Goal: Task Accomplishment & Management: Use online tool/utility

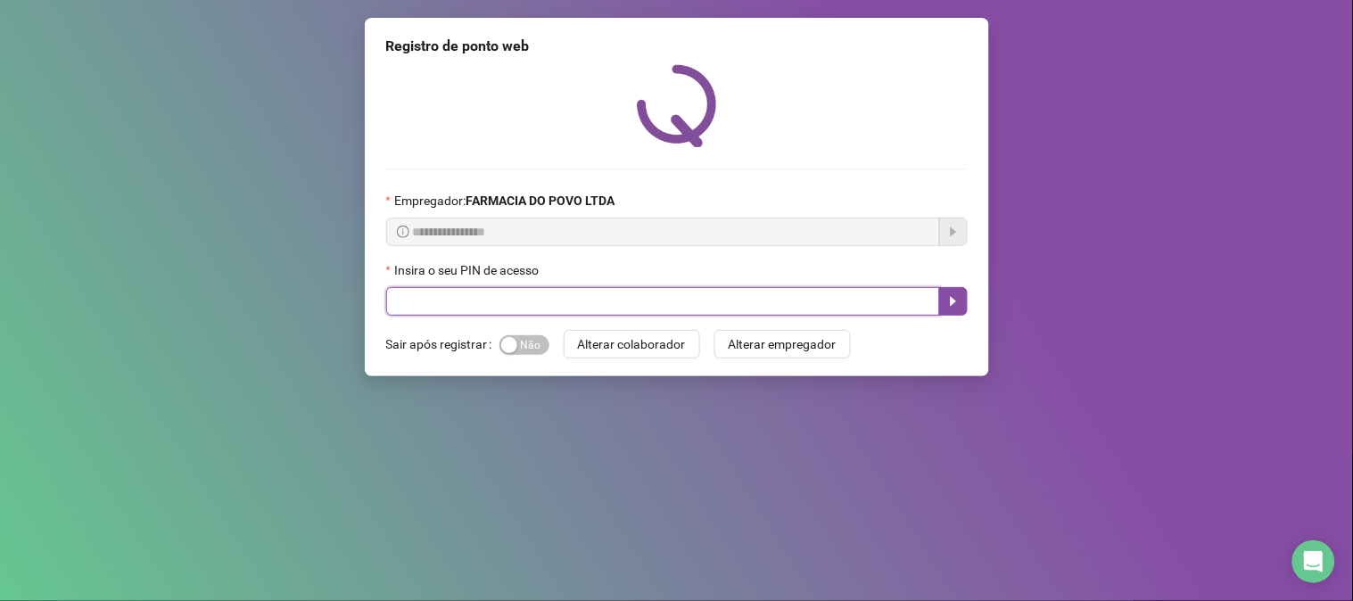
click at [522, 316] on input "text" at bounding box center [663, 301] width 554 height 29
type input "**"
click at [948, 309] on icon "caret-right" at bounding box center [953, 301] width 14 height 14
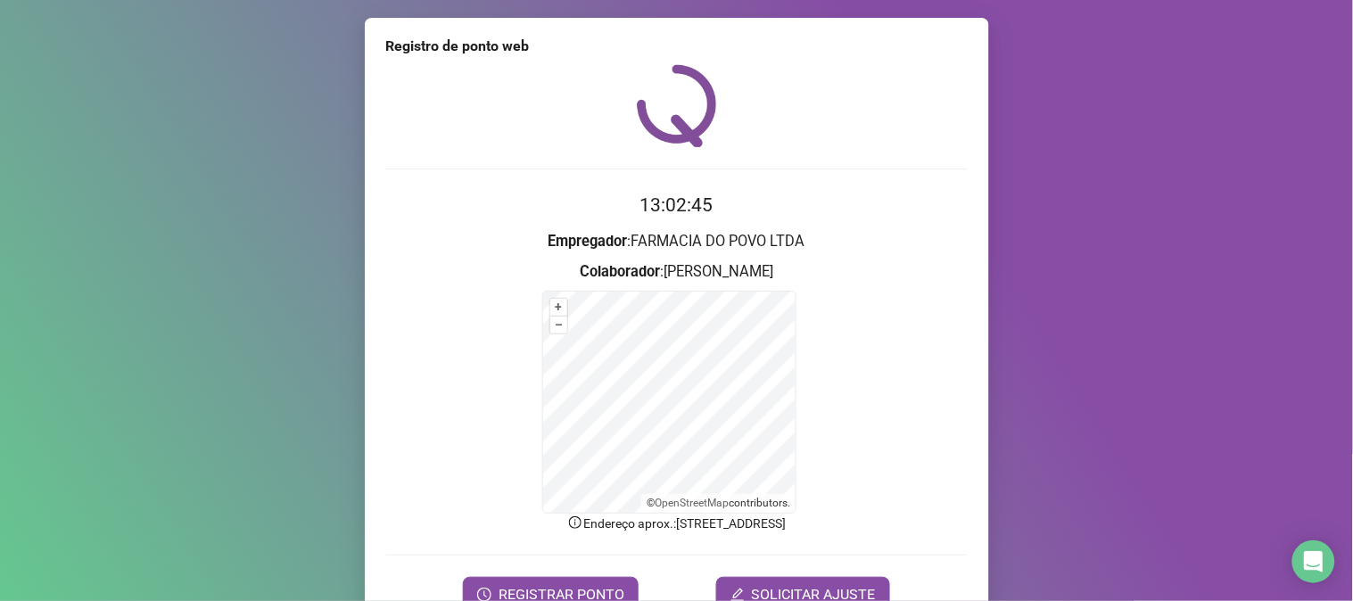
scroll to position [89, 0]
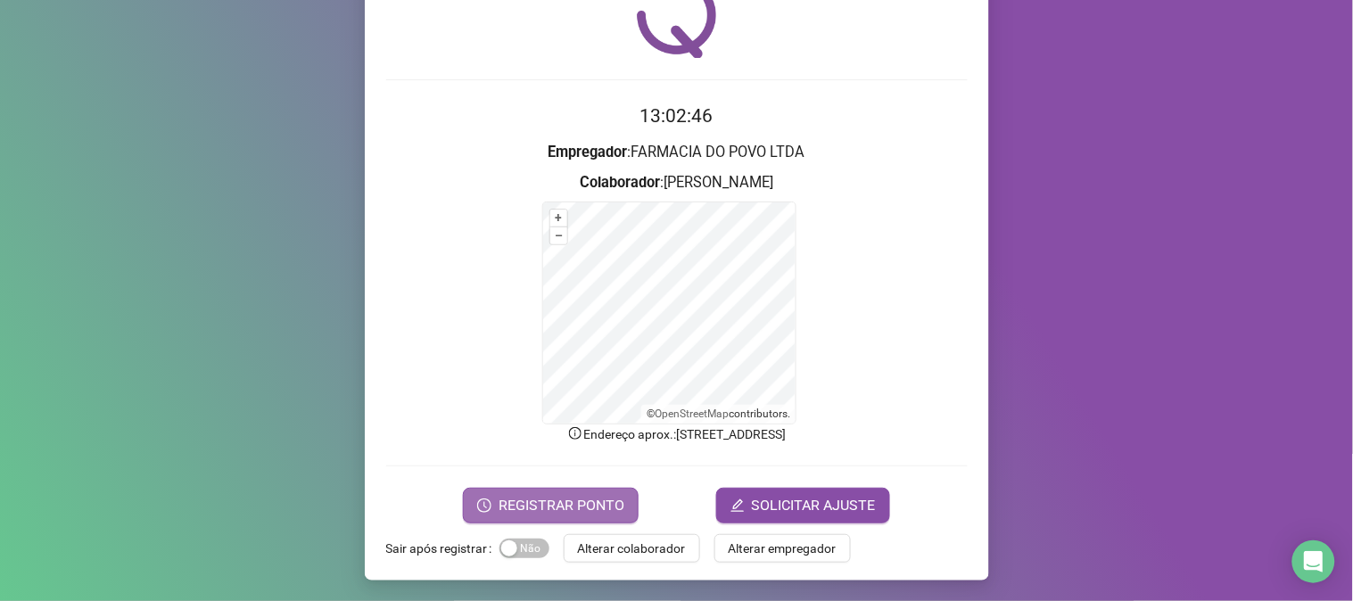
click at [578, 501] on span "REGISTRAR PONTO" at bounding box center [562, 505] width 126 height 21
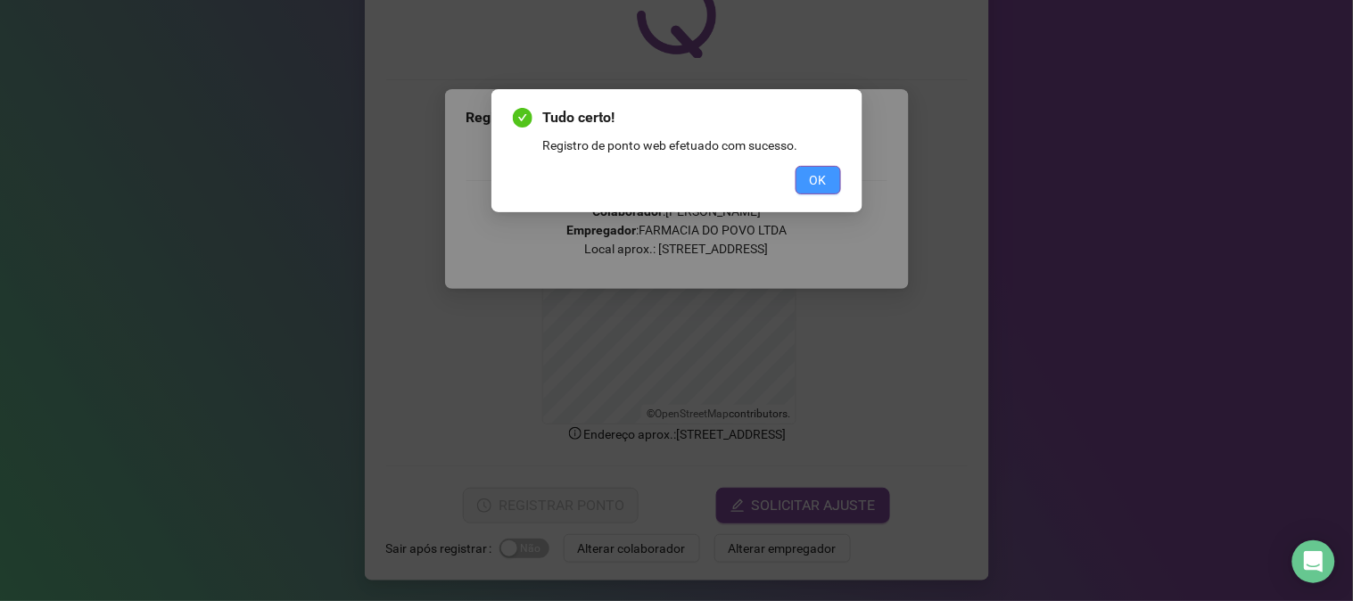
click at [810, 176] on span "OK" at bounding box center [818, 180] width 17 height 20
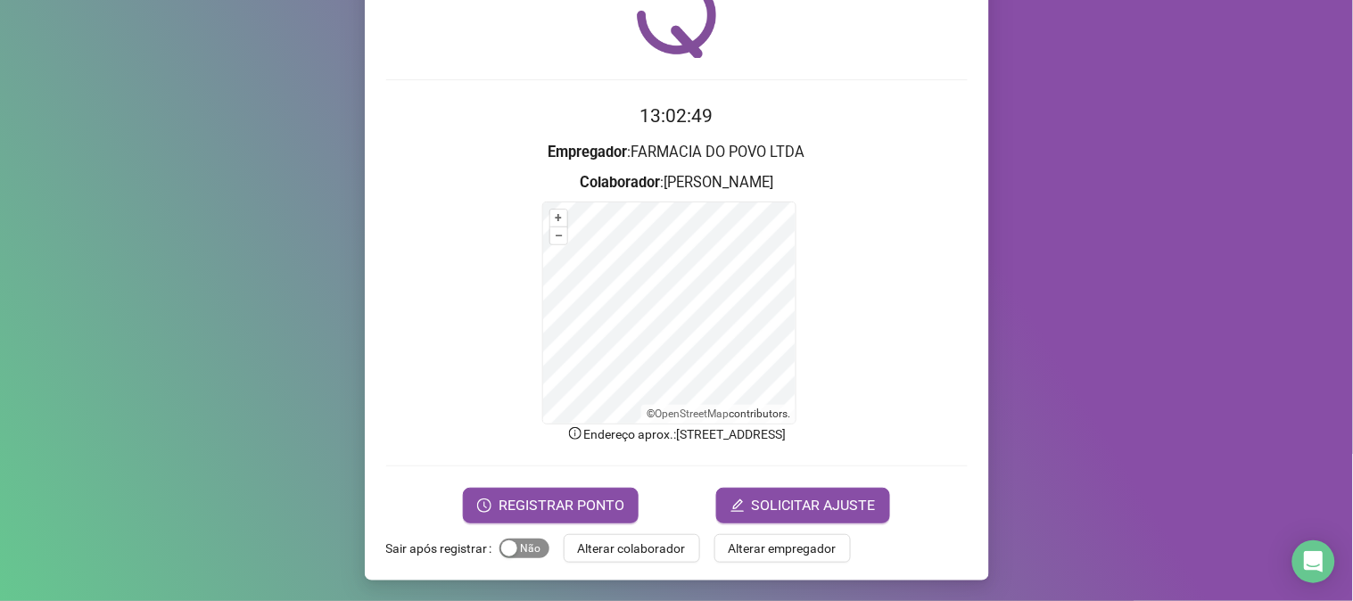
click at [524, 544] on span "Sim Não" at bounding box center [524, 549] width 50 height 20
click at [615, 545] on span "Alterar colaborador" at bounding box center [632, 549] width 108 height 20
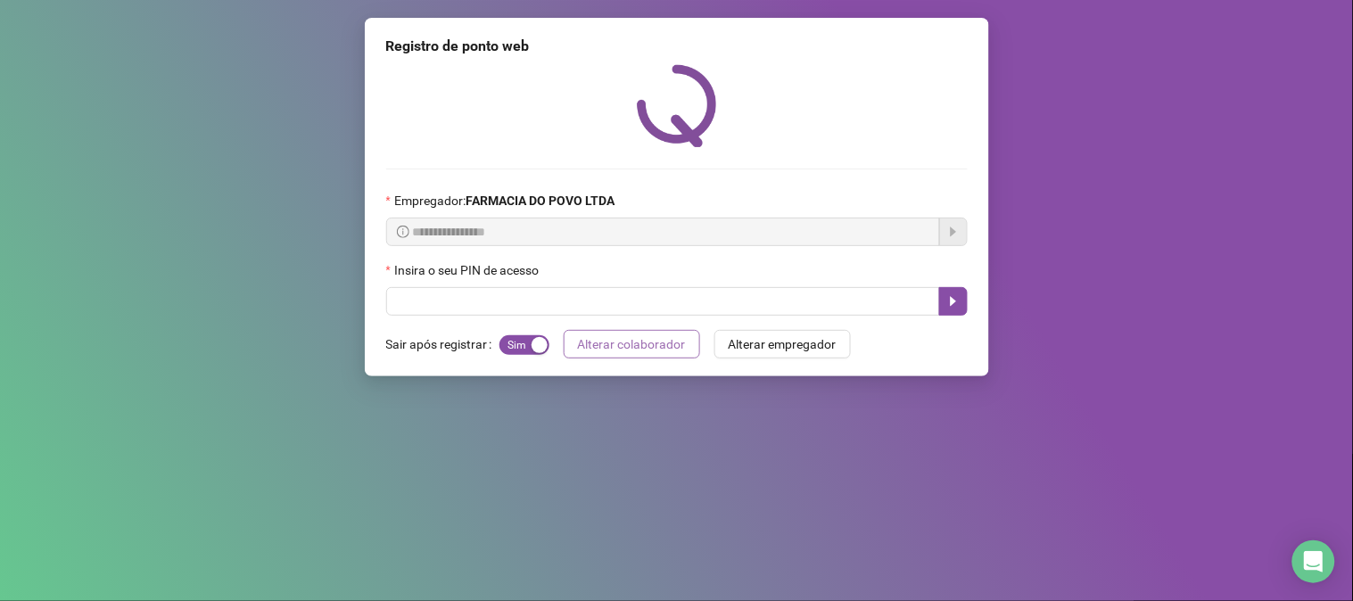
scroll to position [0, 0]
click at [587, 268] on div "Insira o seu PIN de acesso" at bounding box center [677, 273] width 582 height 27
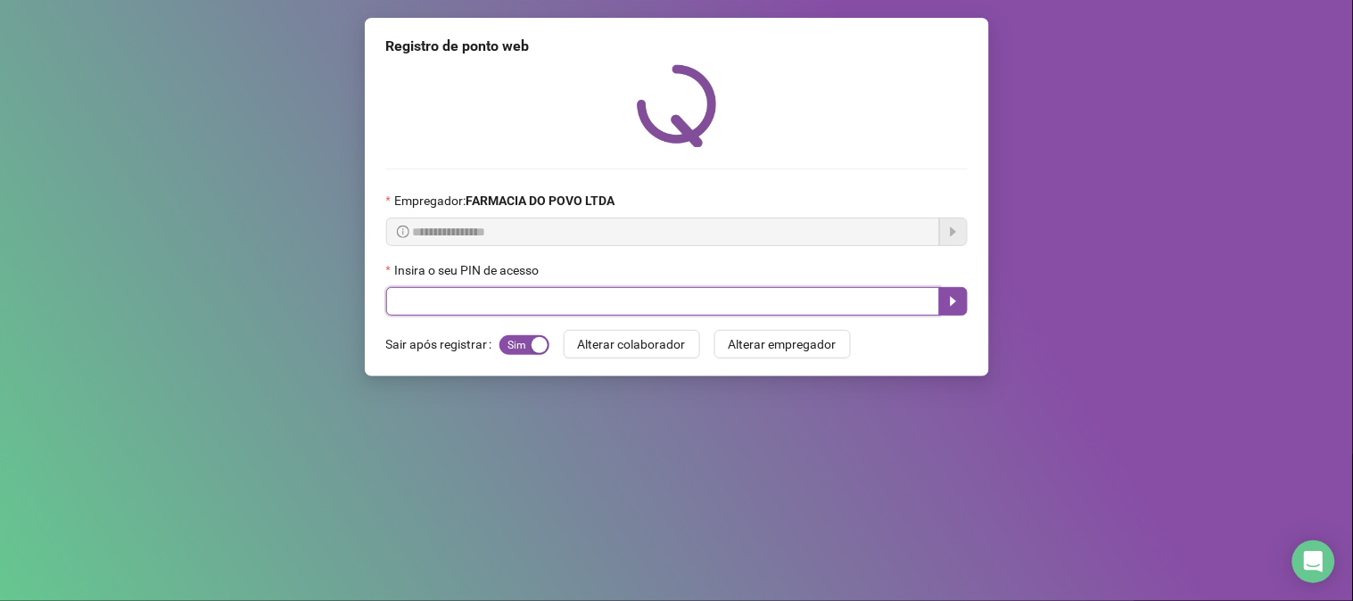
click at [587, 299] on input "text" at bounding box center [663, 301] width 554 height 29
type input "**"
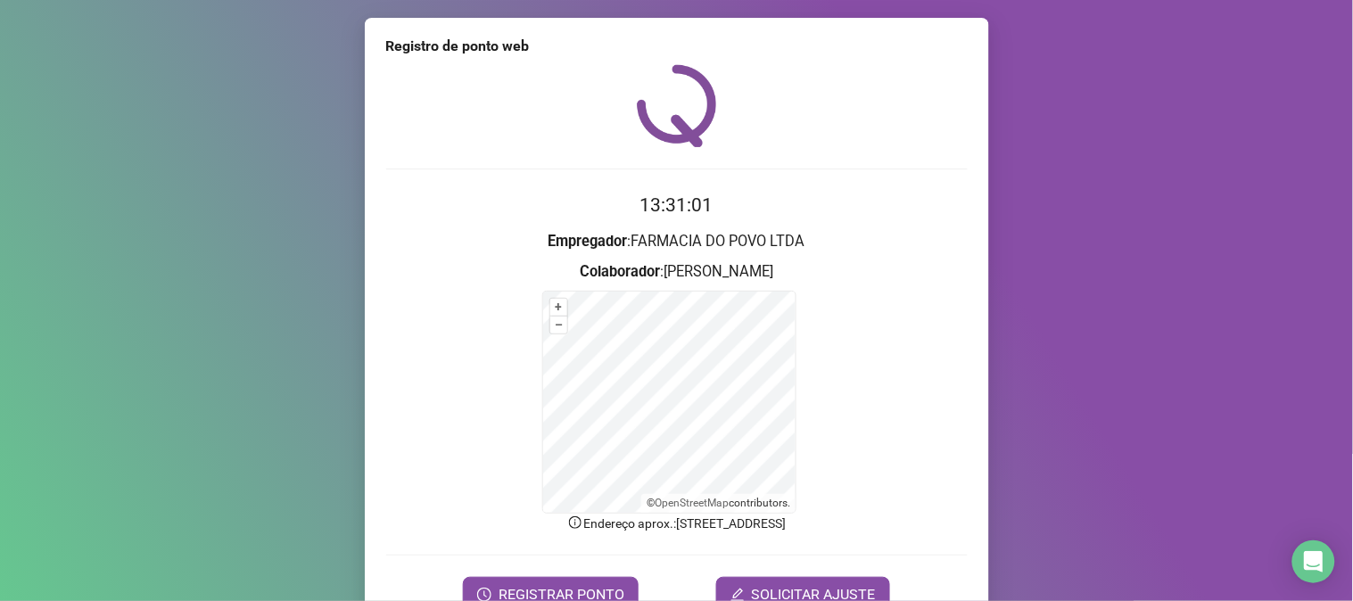
scroll to position [89, 0]
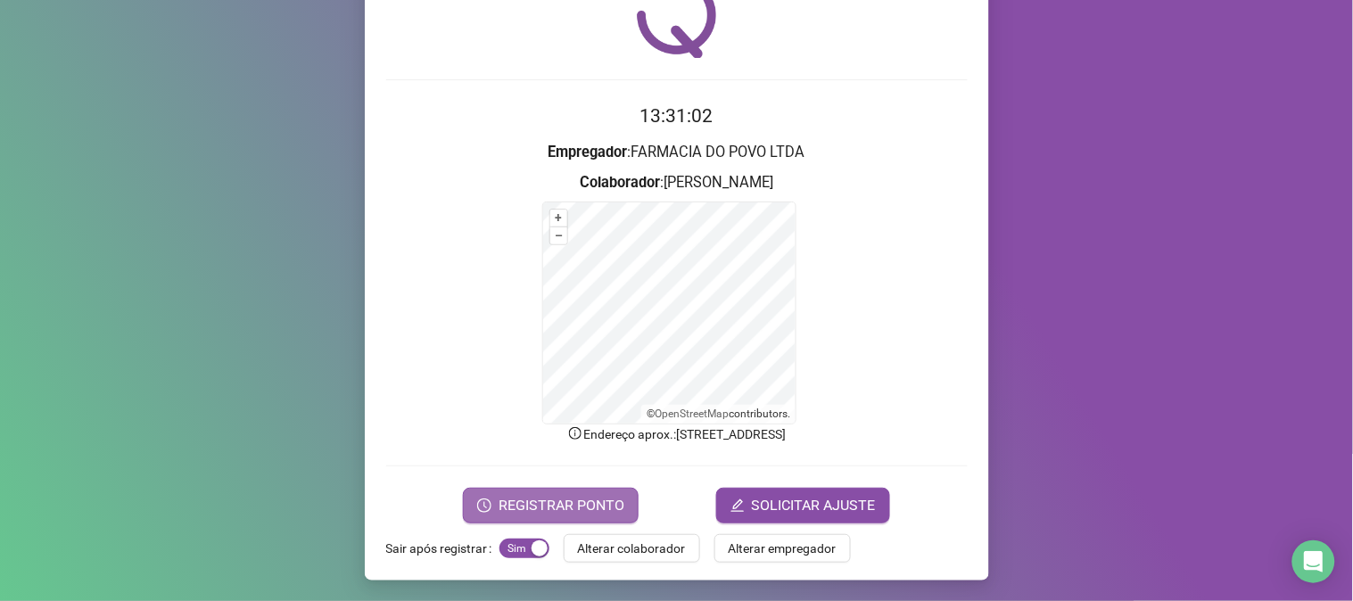
click at [619, 514] on button "REGISTRAR PONTO" at bounding box center [551, 506] width 176 height 36
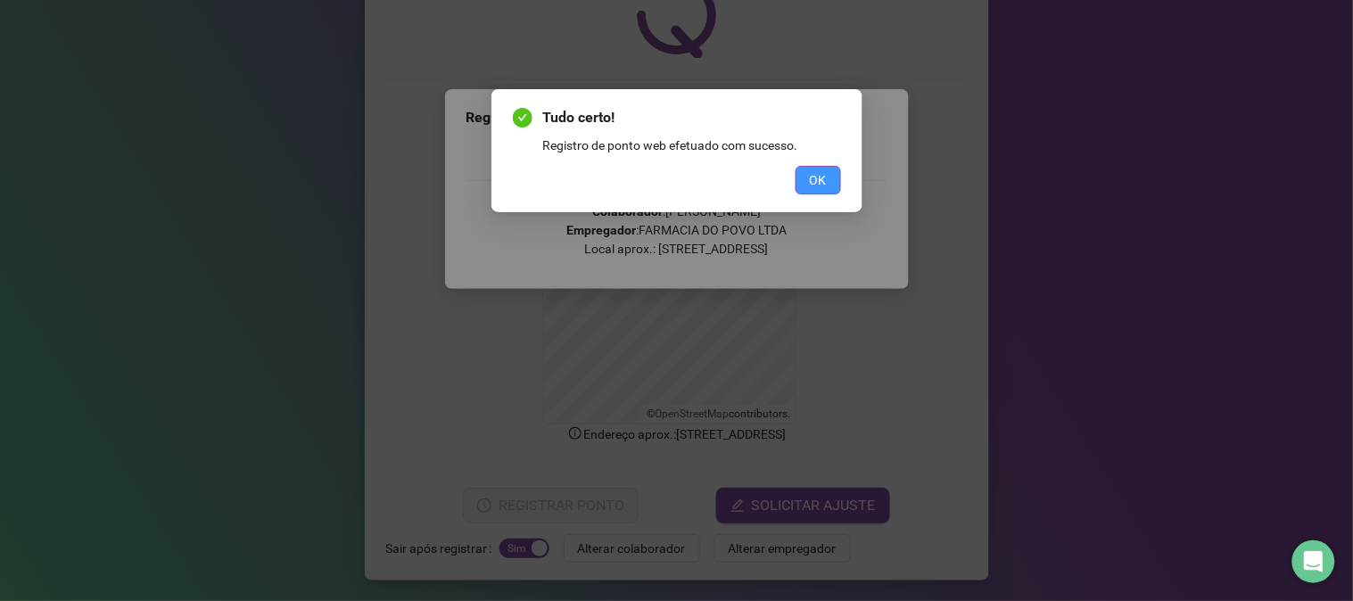
click at [830, 172] on button "OK" at bounding box center [818, 180] width 45 height 29
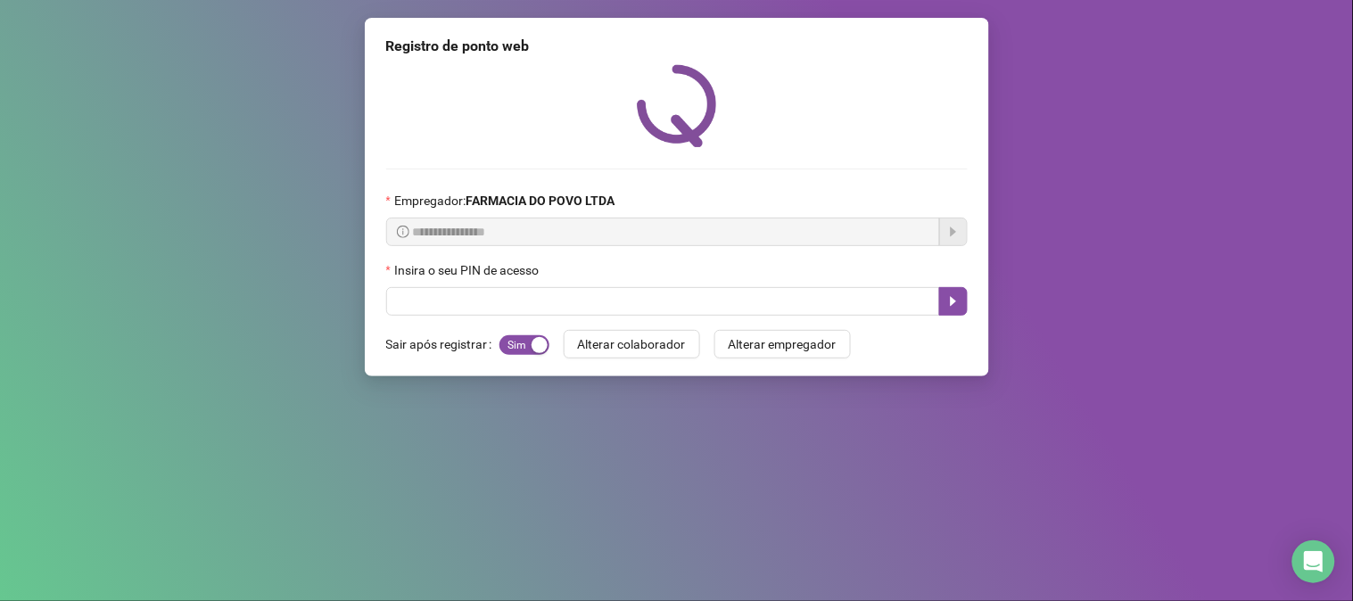
scroll to position [0, 0]
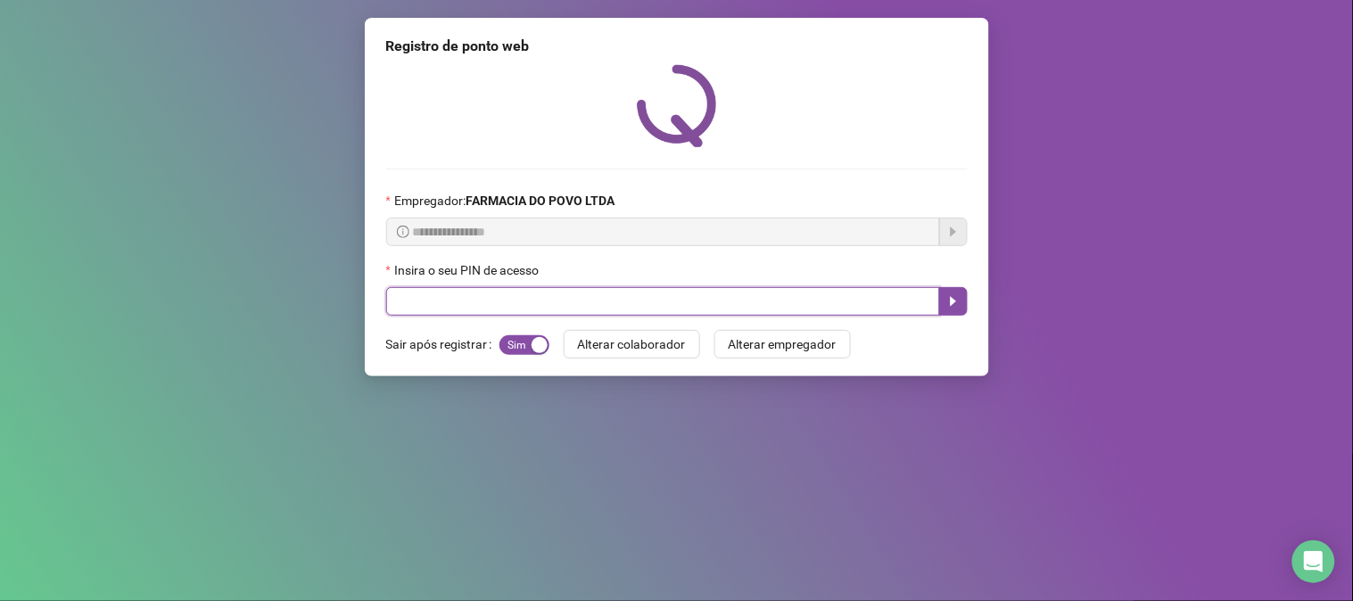
click at [455, 299] on input "text" at bounding box center [663, 301] width 554 height 29
type input "**"
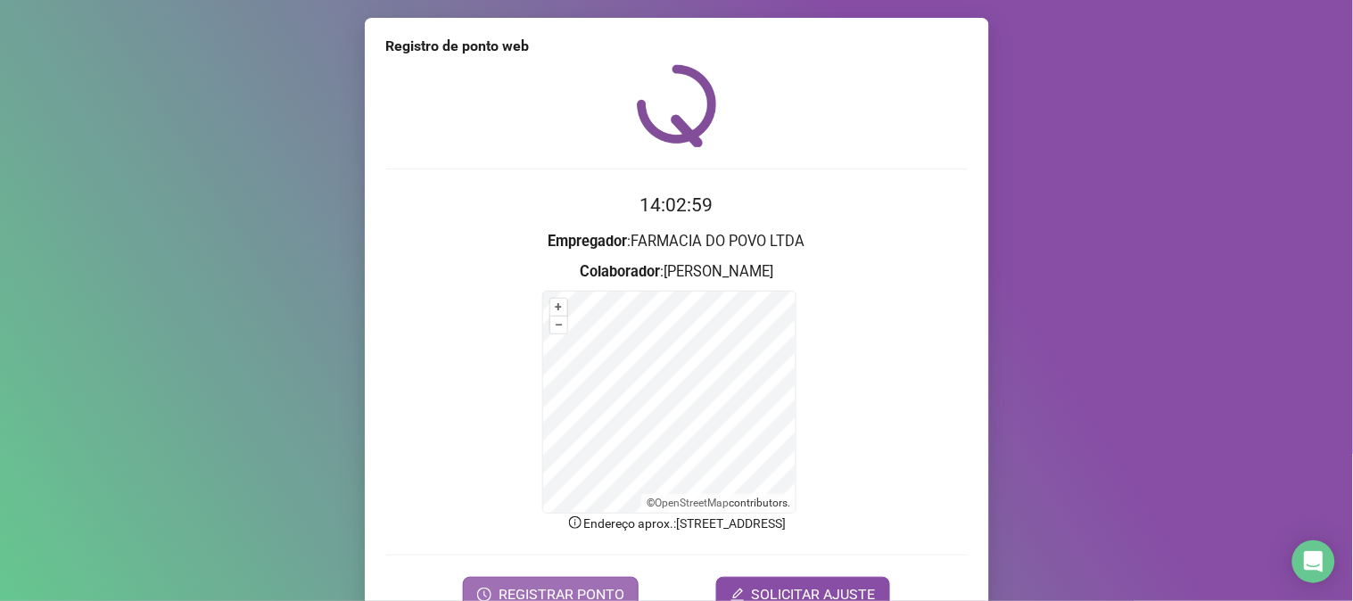
click at [565, 590] on span "REGISTRAR PONTO" at bounding box center [562, 594] width 126 height 21
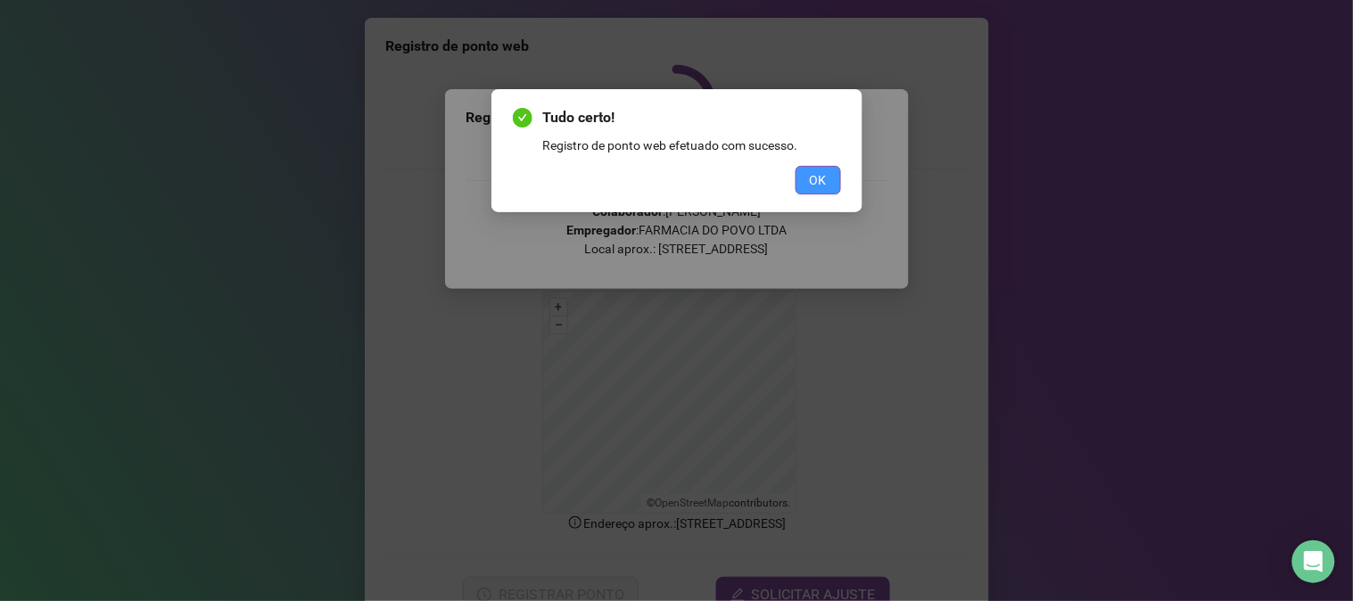
click at [828, 166] on button "OK" at bounding box center [818, 180] width 45 height 29
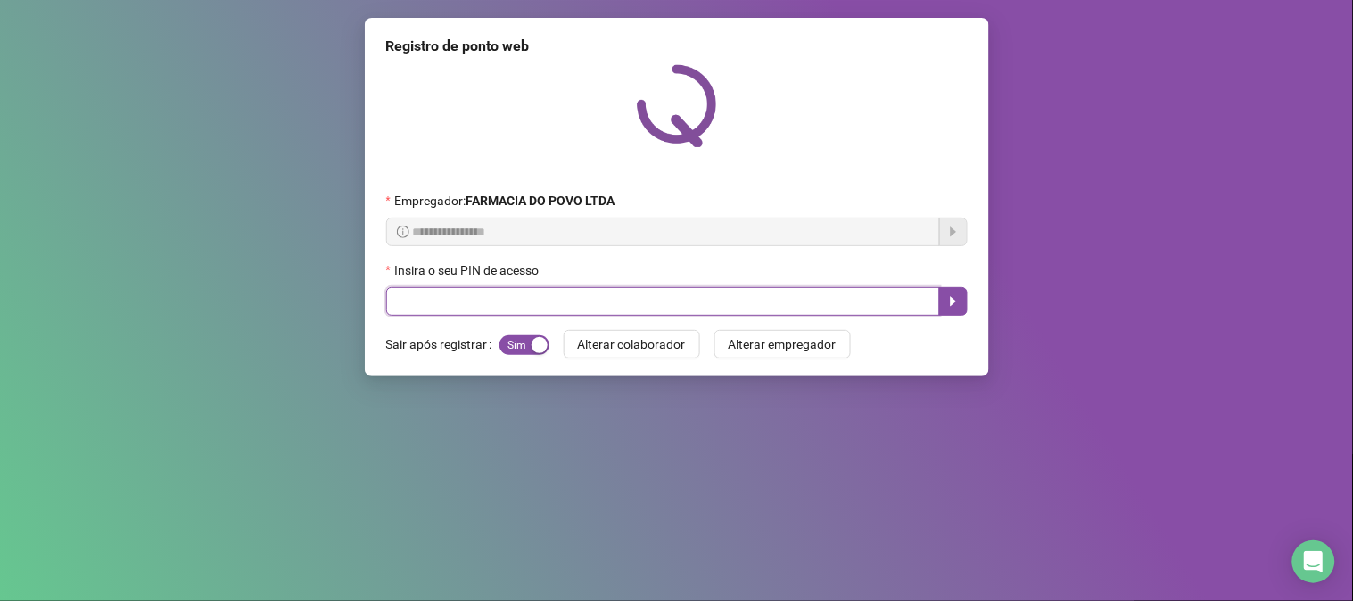
click at [719, 307] on input "text" at bounding box center [663, 301] width 554 height 29
type input "**"
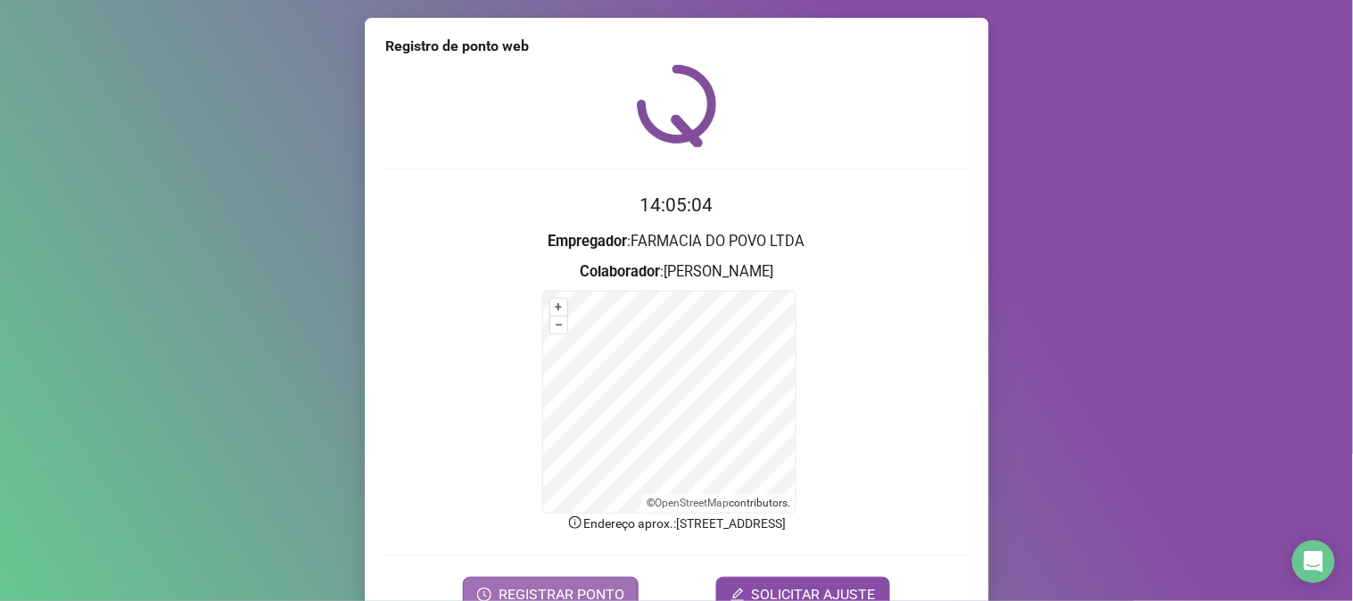
click at [553, 581] on button "REGISTRAR PONTO" at bounding box center [551, 595] width 176 height 36
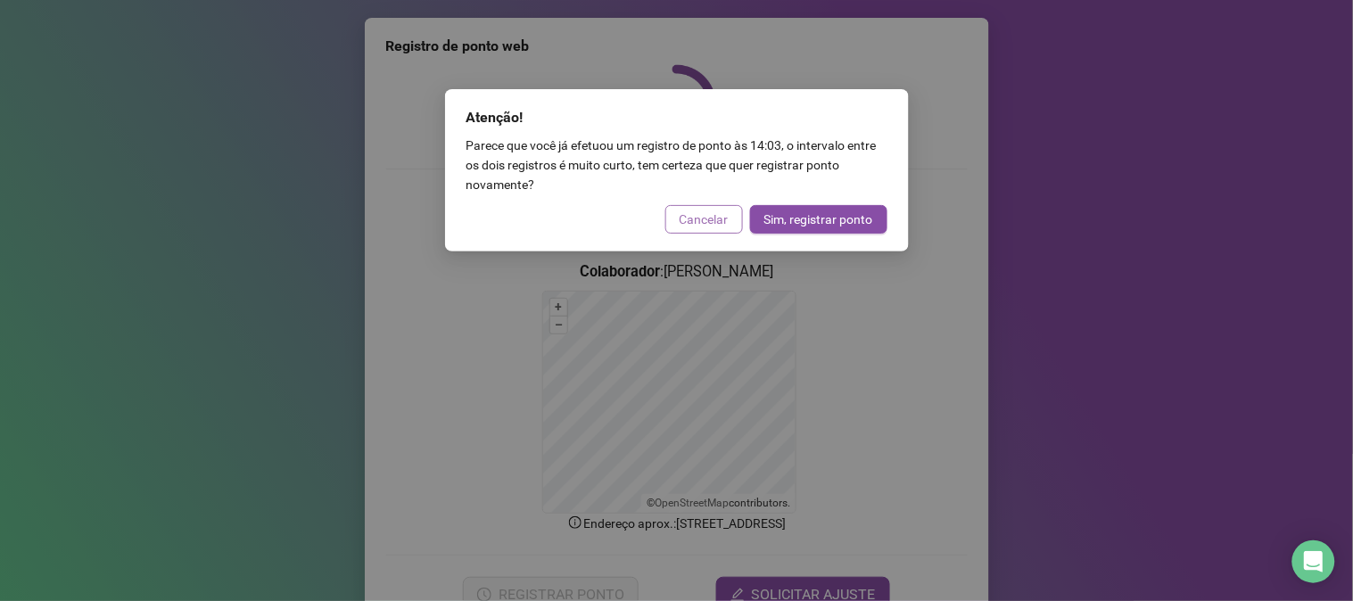
click at [706, 224] on span "Cancelar" at bounding box center [704, 220] width 49 height 20
